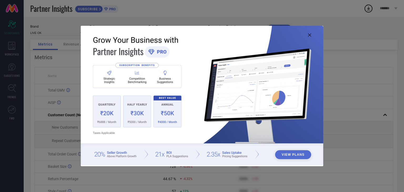
click at [311, 34] on img at bounding box center [202, 96] width 243 height 140
click at [310, 35] on icon at bounding box center [309, 34] width 3 height 3
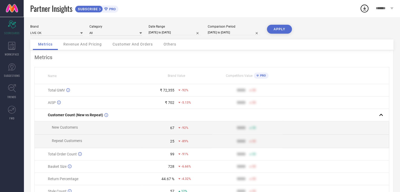
select select "7"
select select "2025"
select select "8"
select select "2025"
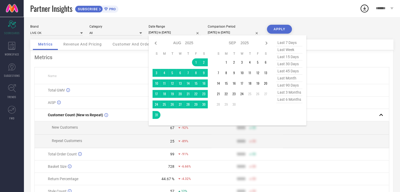
click at [166, 31] on input "[DATE] to [DATE]" at bounding box center [175, 33] width 53 height 6
click at [223, 61] on td "1" at bounding box center [226, 62] width 8 height 8
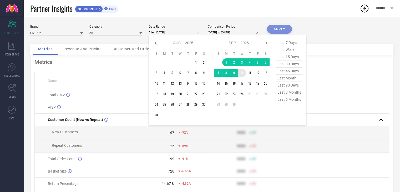
type input "[DATE] to [DATE]"
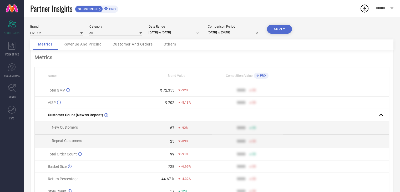
click at [277, 28] on button "APPLY" at bounding box center [279, 29] width 25 height 9
select select "8"
select select "2025"
select select "9"
select select "2025"
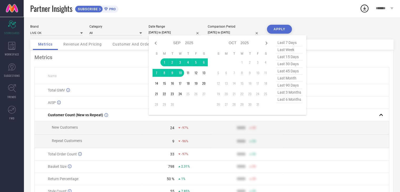
click at [177, 32] on input "[DATE] to [DATE]" at bounding box center [175, 33] width 53 height 6
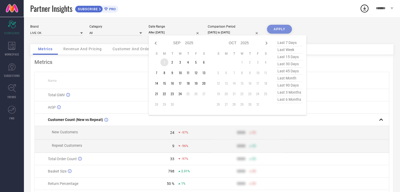
click at [162, 61] on td "1" at bounding box center [165, 62] width 8 height 8
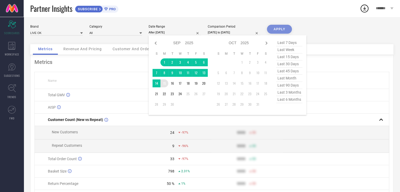
type input "[DATE] to [DATE]"
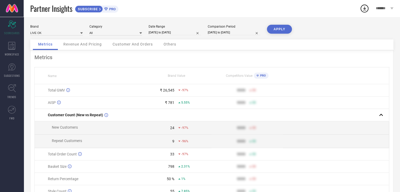
click at [281, 32] on button "APPLY" at bounding box center [279, 29] width 25 height 9
select select "8"
select select "2025"
select select "9"
select select "2025"
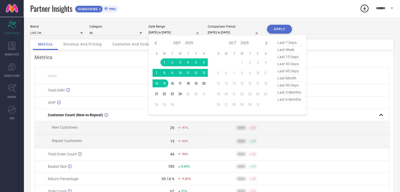
click at [174, 32] on input "[DATE] to [DATE]" at bounding box center [175, 33] width 53 height 6
click at [162, 63] on td "1" at bounding box center [165, 62] width 8 height 8
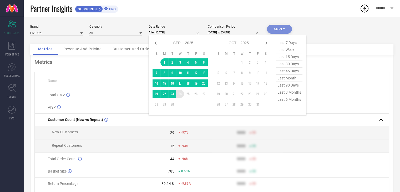
type input "[DATE] to [DATE]"
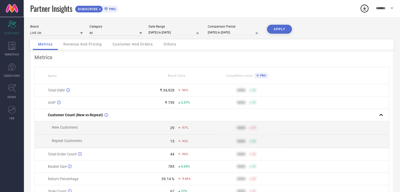
click at [285, 33] on button "APPLY" at bounding box center [279, 29] width 25 height 9
